Goal: Task Accomplishment & Management: Use online tool/utility

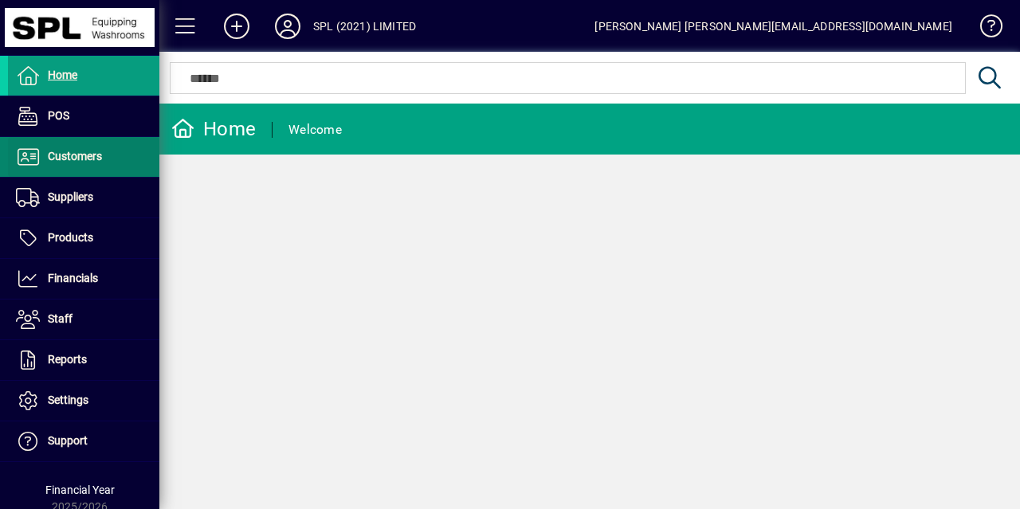
click at [92, 150] on span "Customers" at bounding box center [75, 156] width 54 height 13
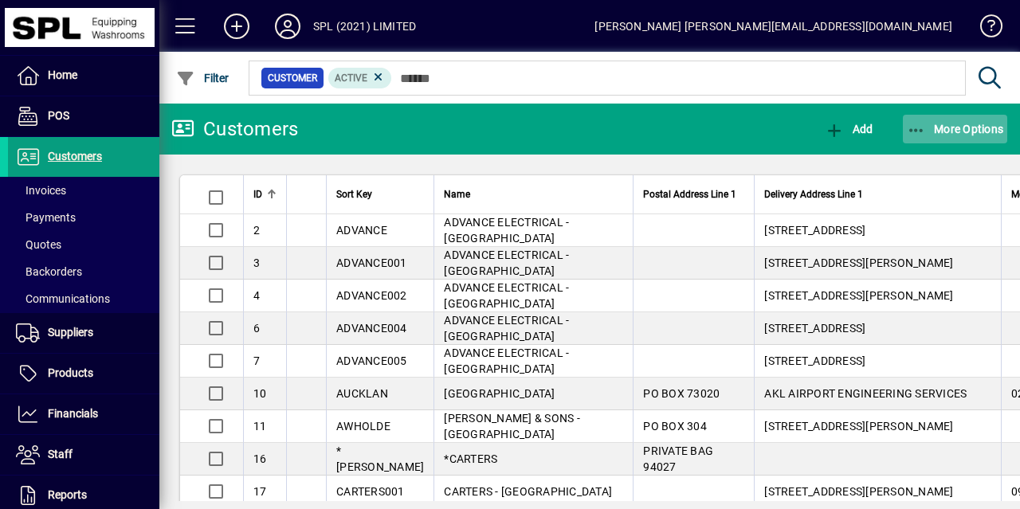
click at [911, 128] on icon "button" at bounding box center [917, 131] width 20 height 16
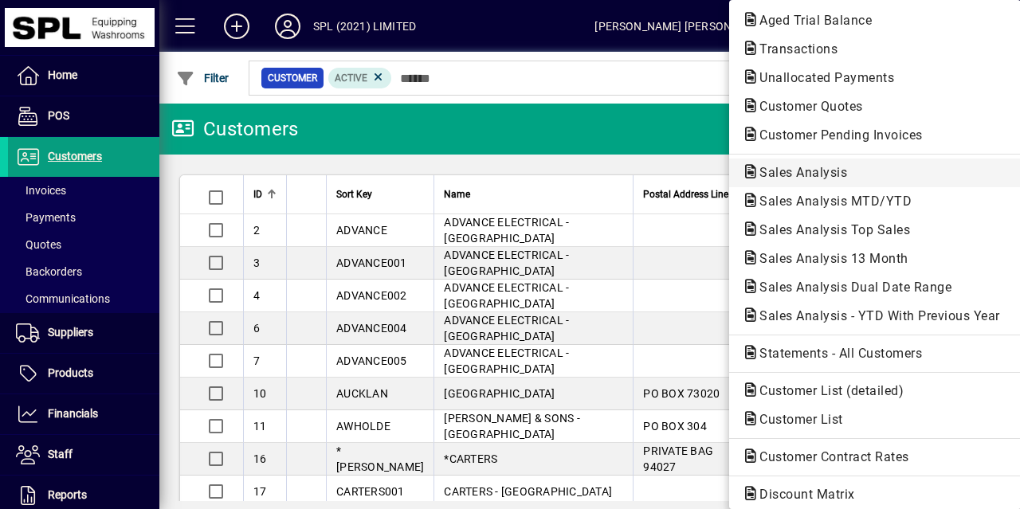
click at [840, 168] on span "Sales Analysis" at bounding box center [798, 172] width 113 height 15
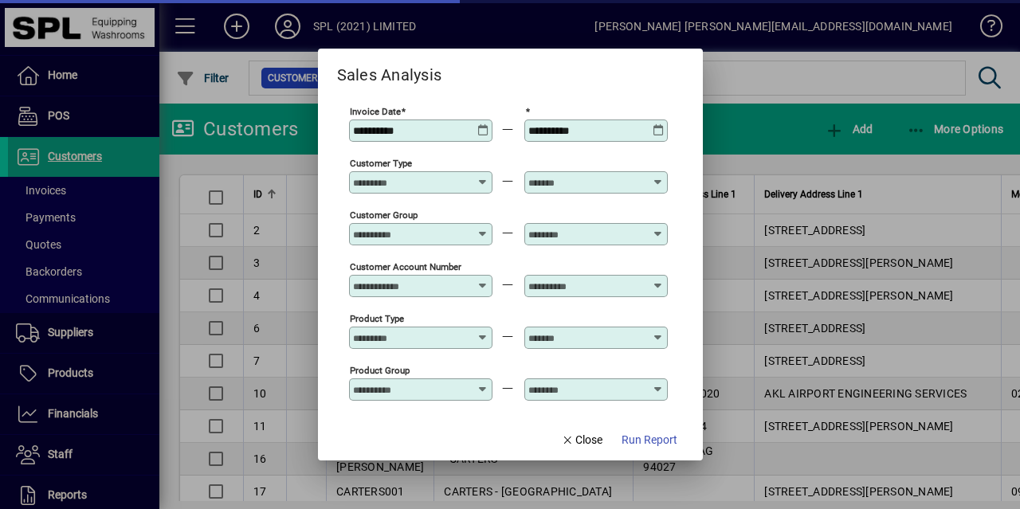
type input "**********"
click at [485, 124] on icon at bounding box center [483, 124] width 12 height 0
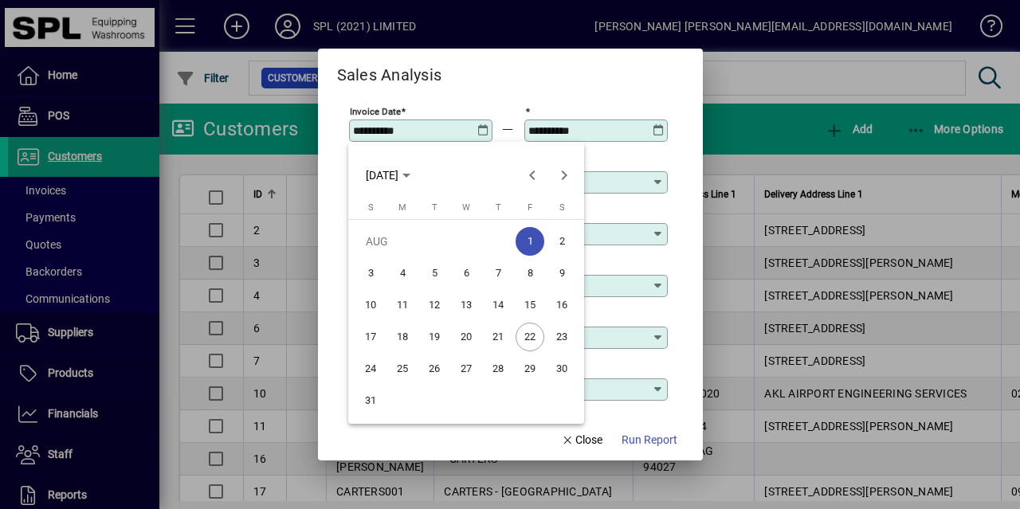
click at [528, 330] on span "22" at bounding box center [530, 337] width 29 height 29
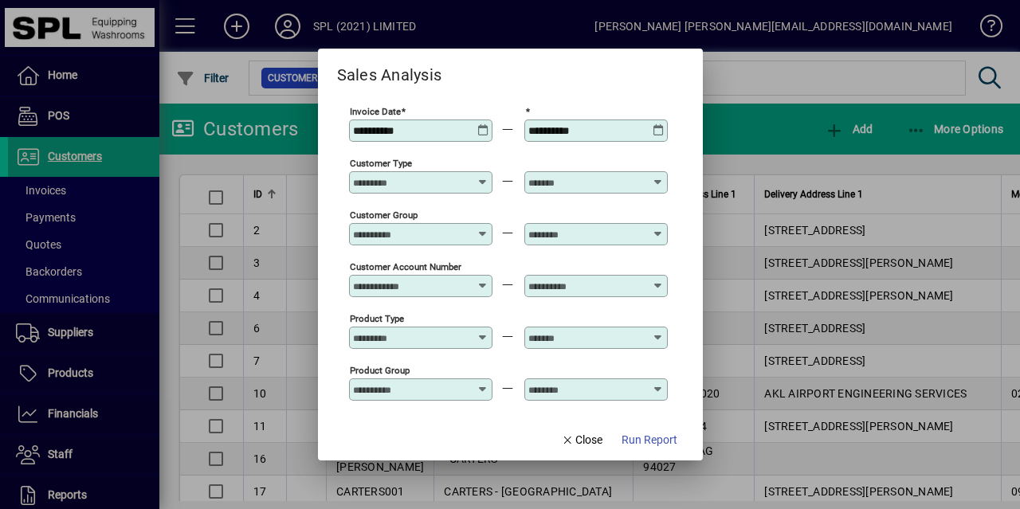
type input "**********"
click at [660, 438] on span "Run Report" at bounding box center [650, 440] width 56 height 17
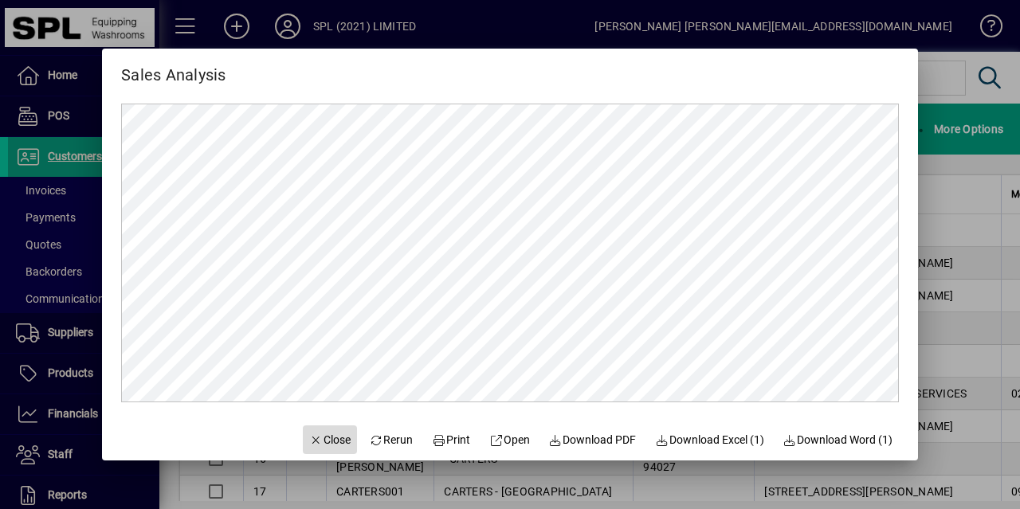
click at [319, 445] on span "Close" at bounding box center [329, 440] width 41 height 17
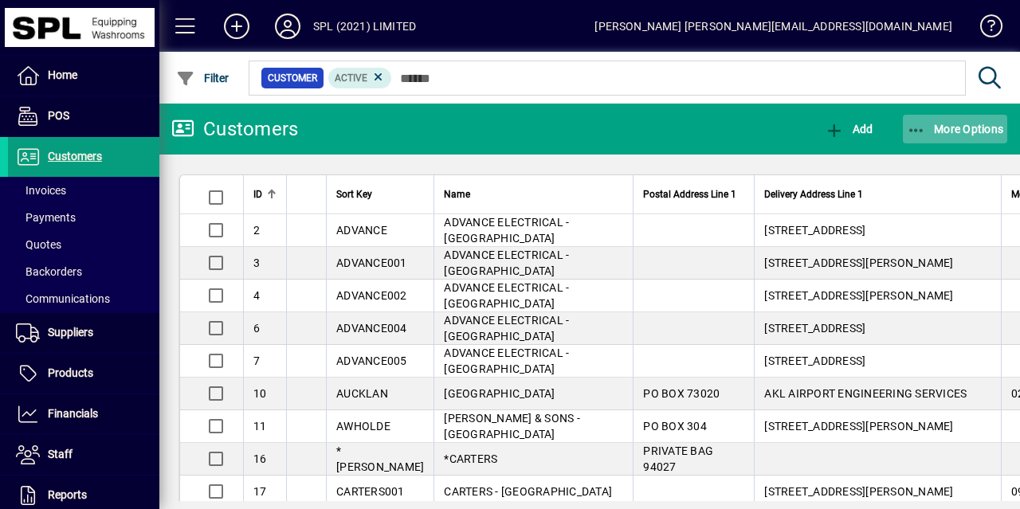
click at [912, 119] on span "button" at bounding box center [955, 129] width 105 height 38
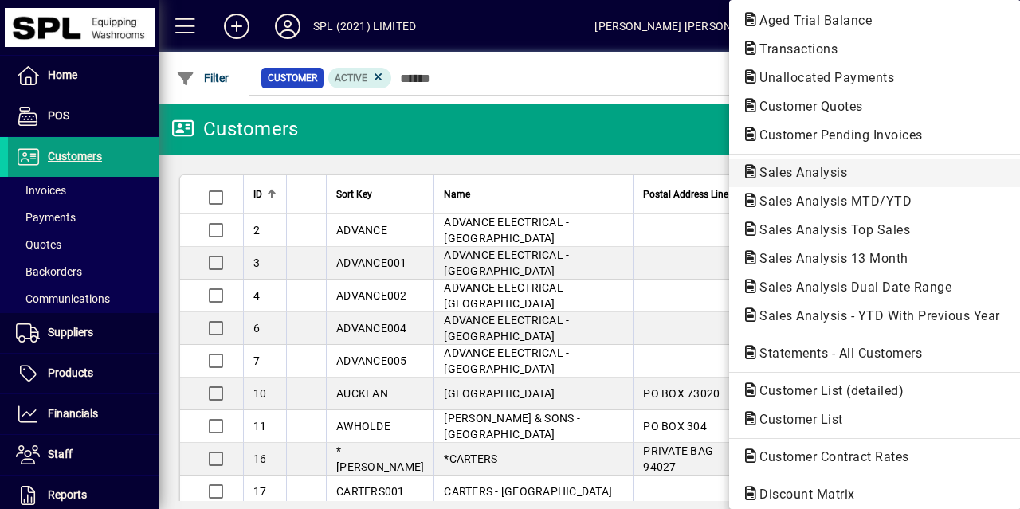
click at [842, 169] on span "Sales Analysis" at bounding box center [875, 172] width 266 height 19
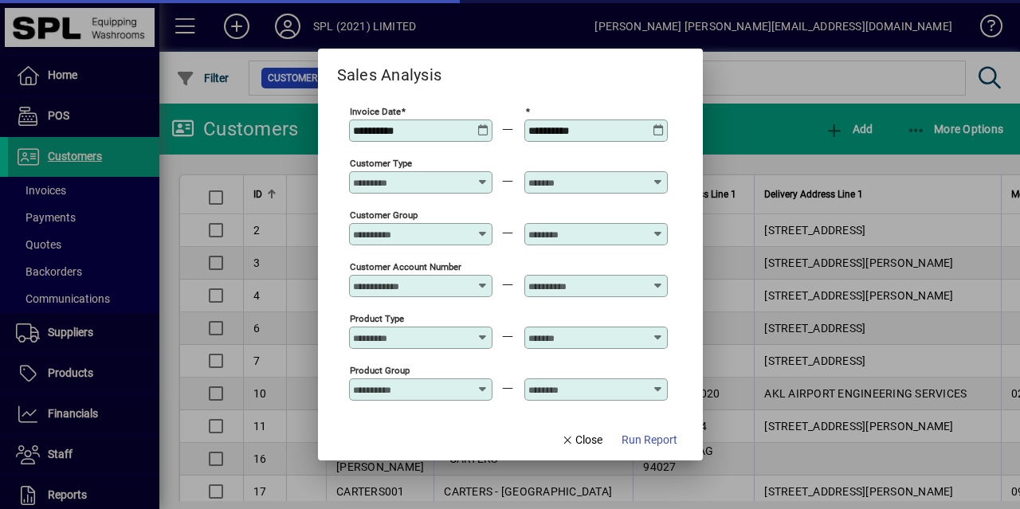
click at [483, 124] on icon at bounding box center [483, 124] width 12 height 0
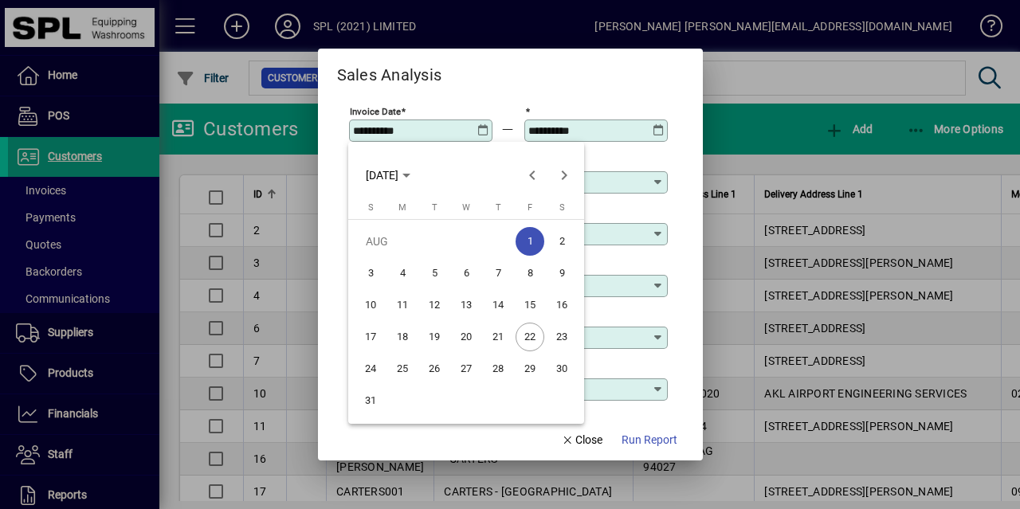
click at [528, 328] on span "22" at bounding box center [530, 337] width 29 height 29
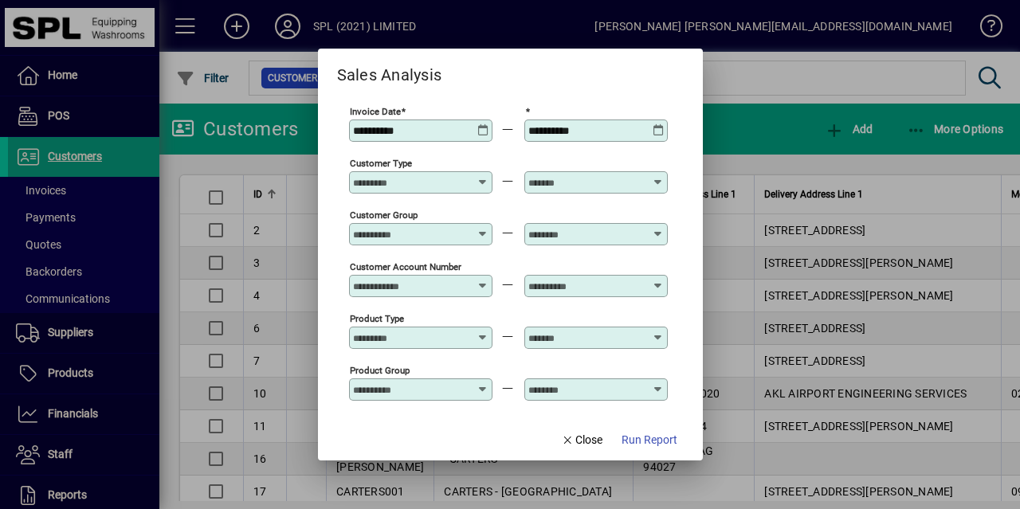
type input "**********"
click at [646, 433] on span "Run Report" at bounding box center [650, 440] width 56 height 17
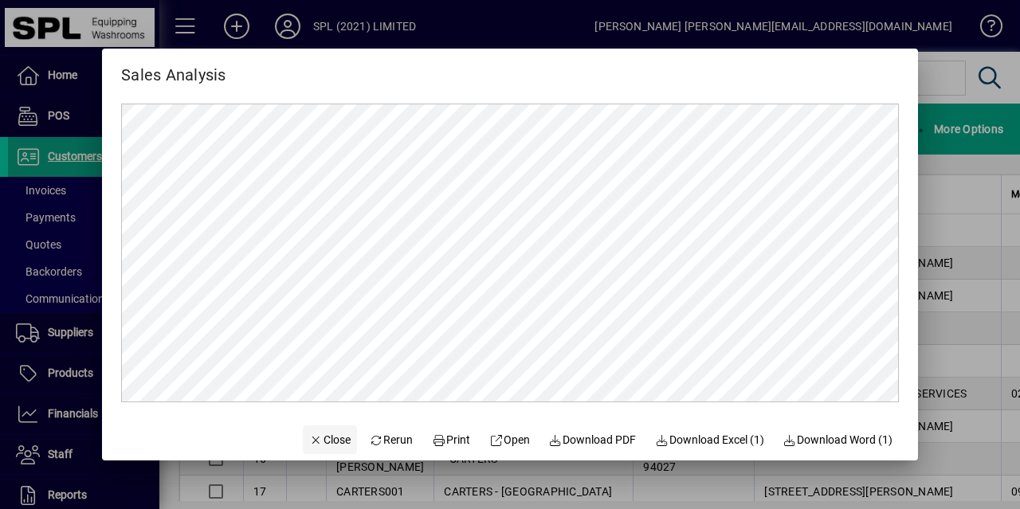
click at [316, 435] on span "Close" at bounding box center [329, 440] width 41 height 17
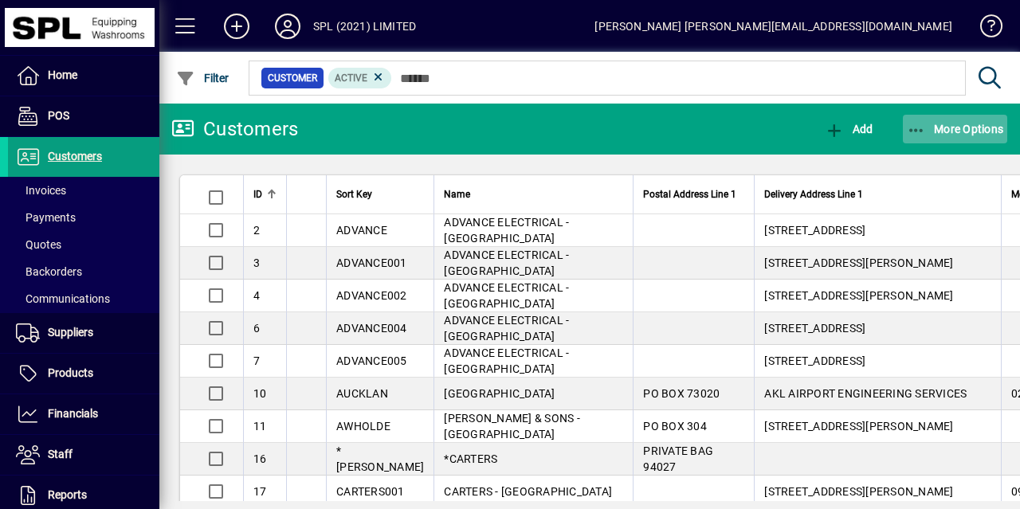
click at [917, 132] on icon "button" at bounding box center [917, 131] width 20 height 16
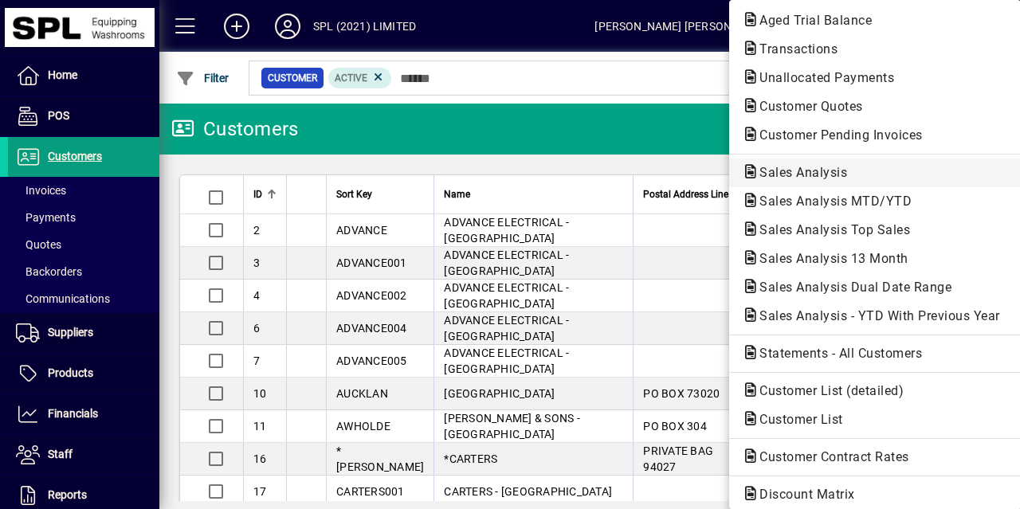
click at [832, 179] on span "Sales Analysis" at bounding box center [798, 172] width 113 height 15
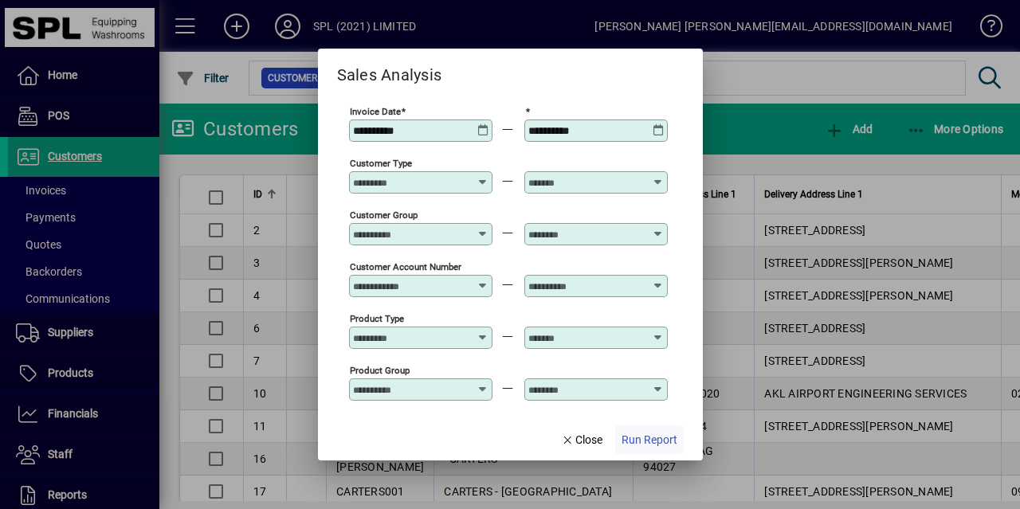
click at [638, 439] on span "Run Report" at bounding box center [650, 440] width 56 height 17
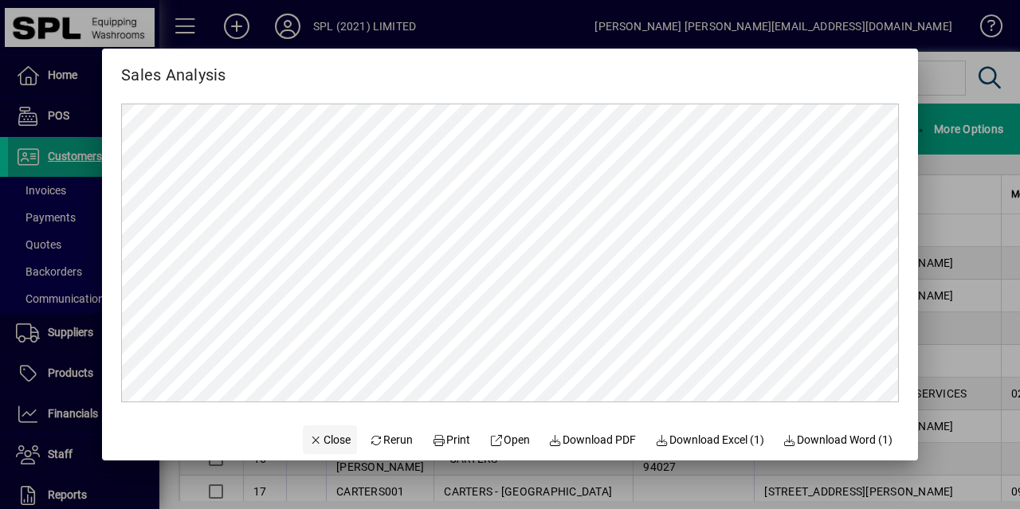
click at [317, 436] on span "Close" at bounding box center [329, 440] width 41 height 17
